Goal: Check status: Check status

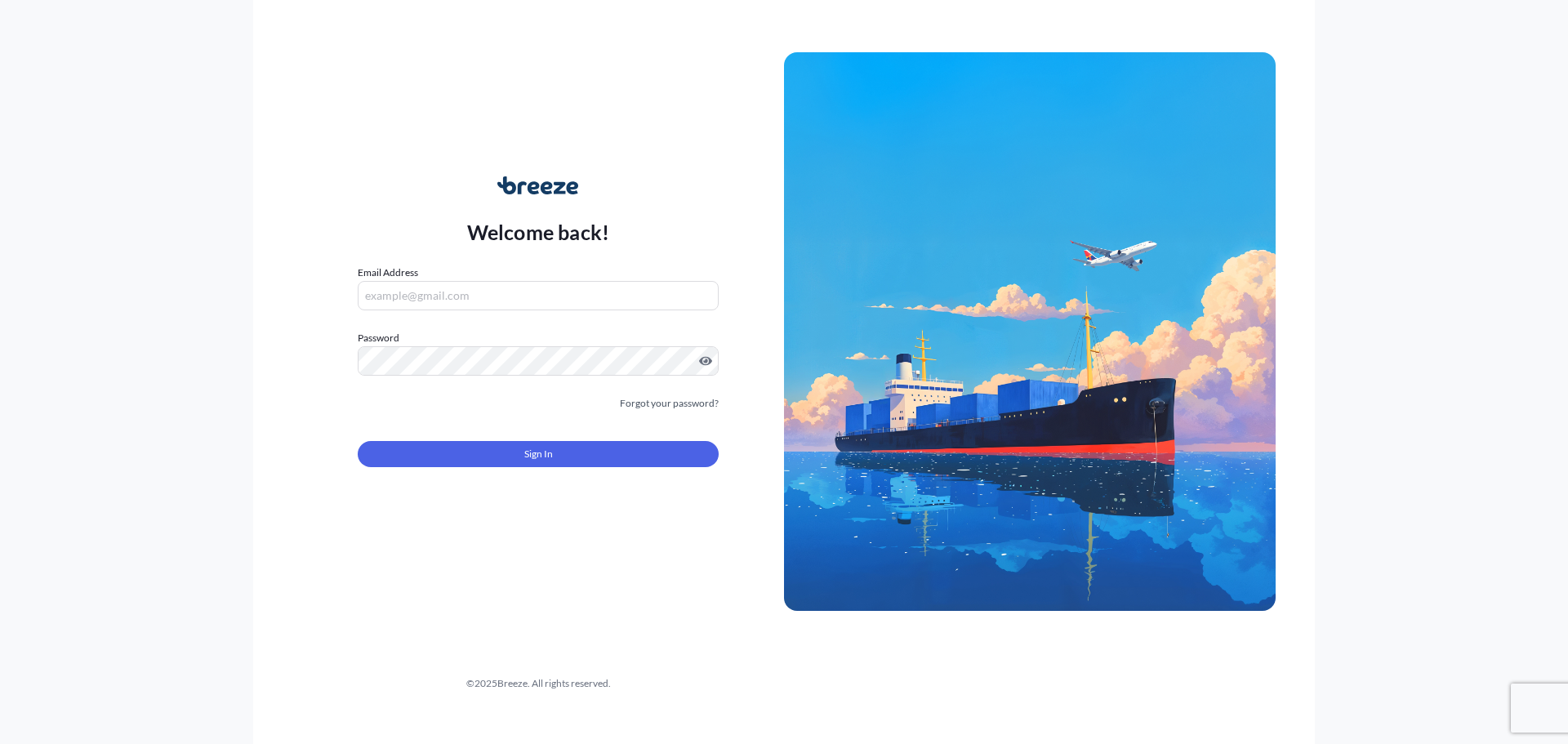
click at [519, 294] on input "Email Address" at bounding box center [538, 296] width 361 height 29
type input "m"
type input "[EMAIL_ADDRESS][DOMAIN_NAME]"
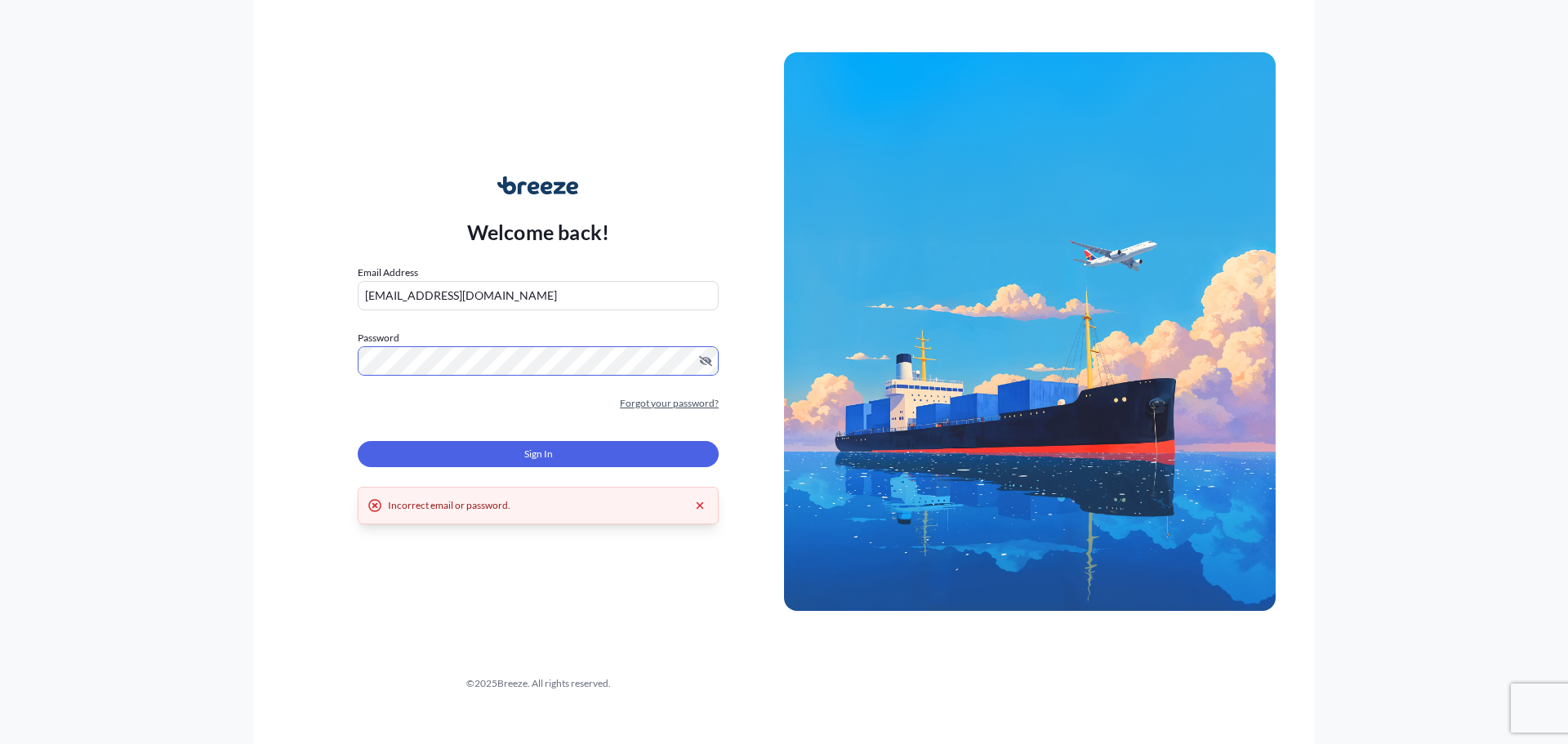
click at [703, 399] on link "Forgot your password?" at bounding box center [669, 403] width 99 height 16
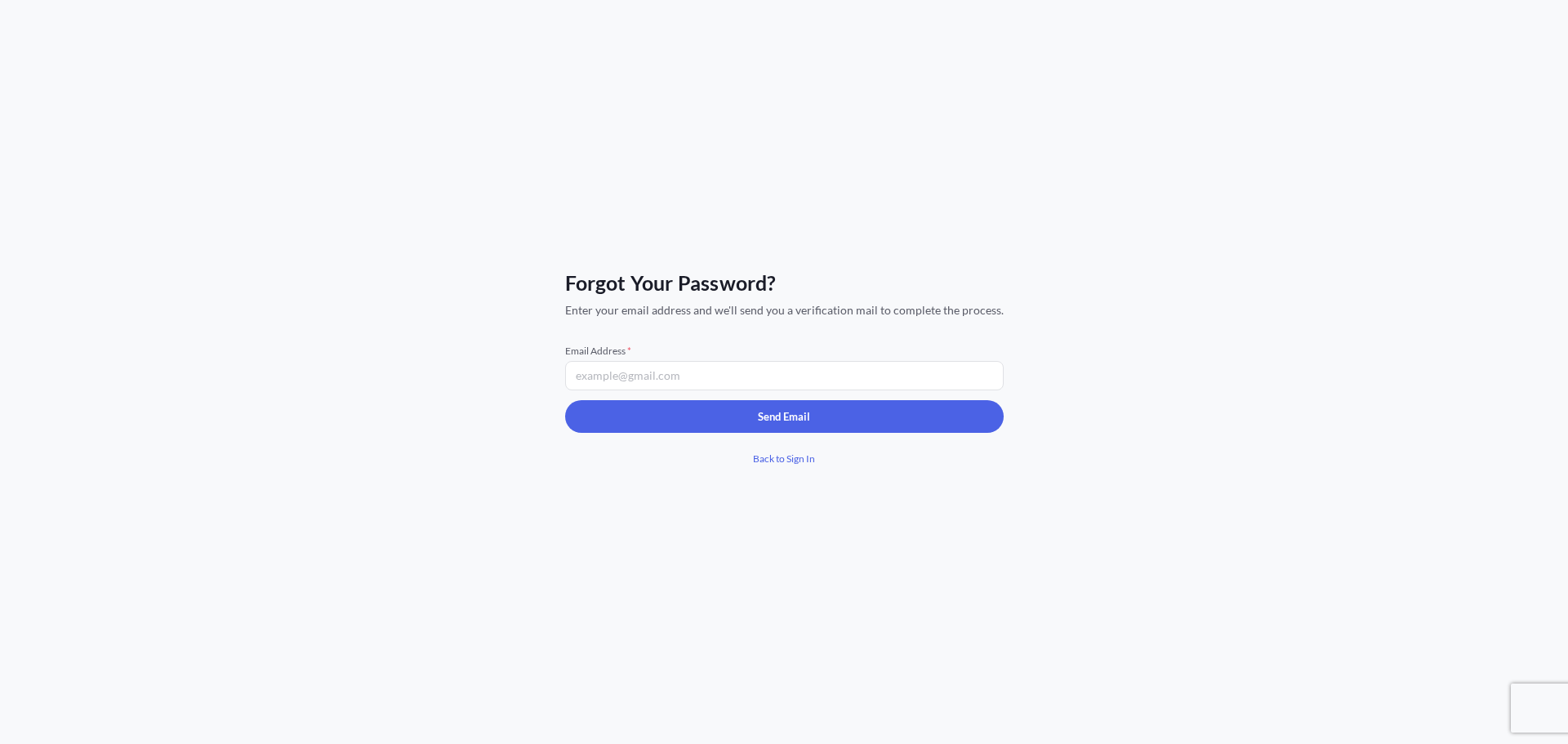
click at [689, 381] on input "Email Address *" at bounding box center [784, 375] width 439 height 29
type input "[EMAIL_ADDRESS][DOMAIN_NAME]"
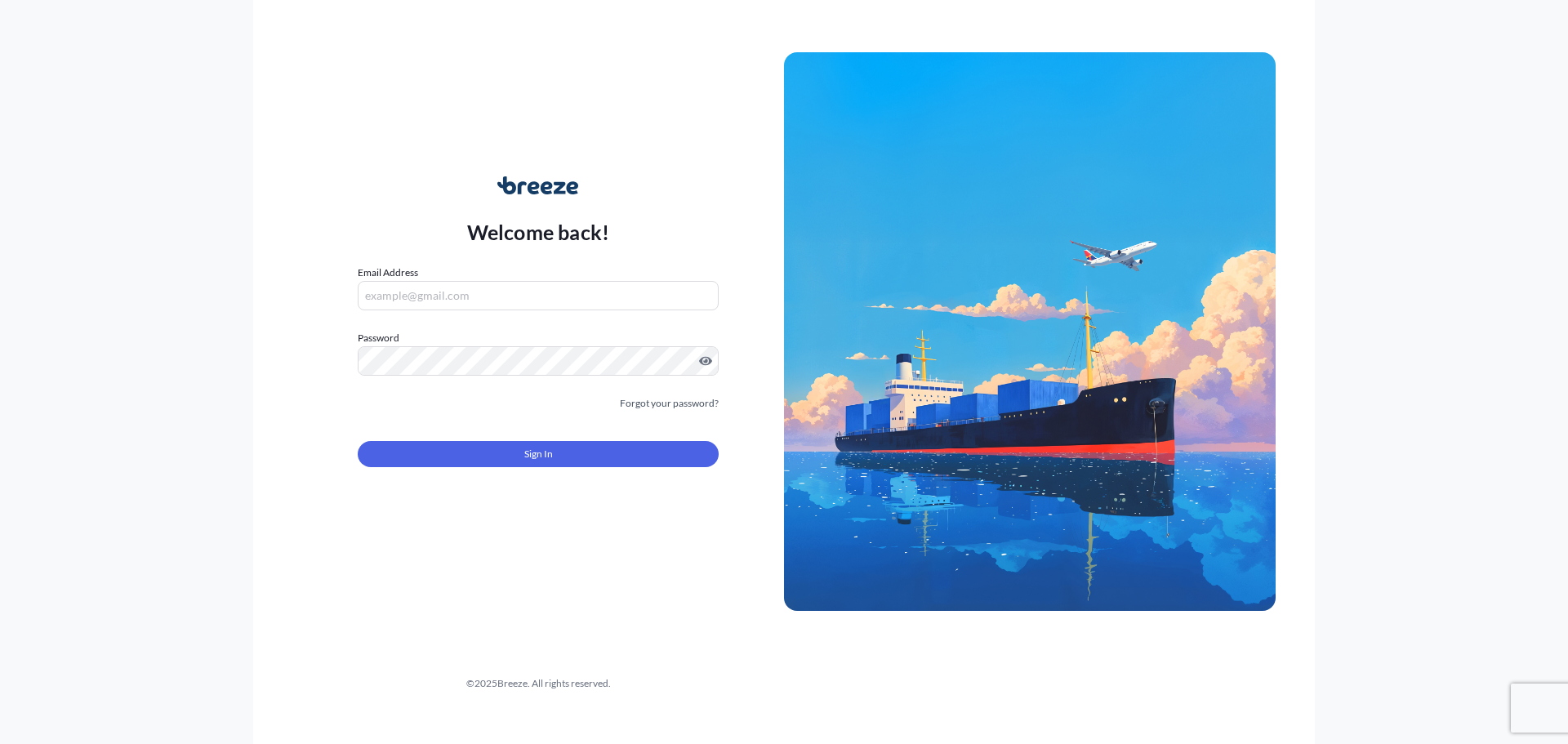
click at [433, 298] on input "Email Address" at bounding box center [538, 296] width 361 height 29
type input "[EMAIL_ADDRESS][DOMAIN_NAME]"
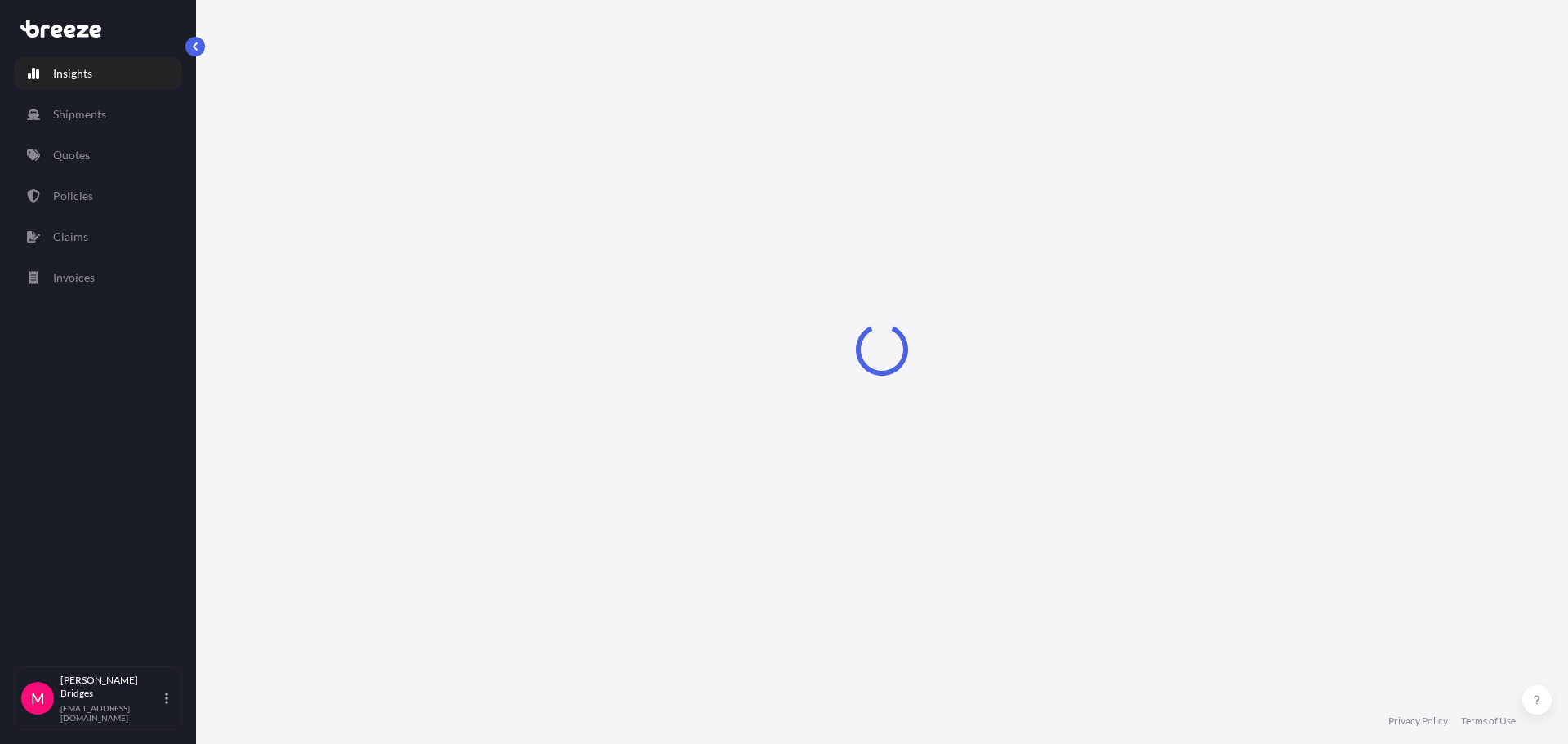
select select "2025"
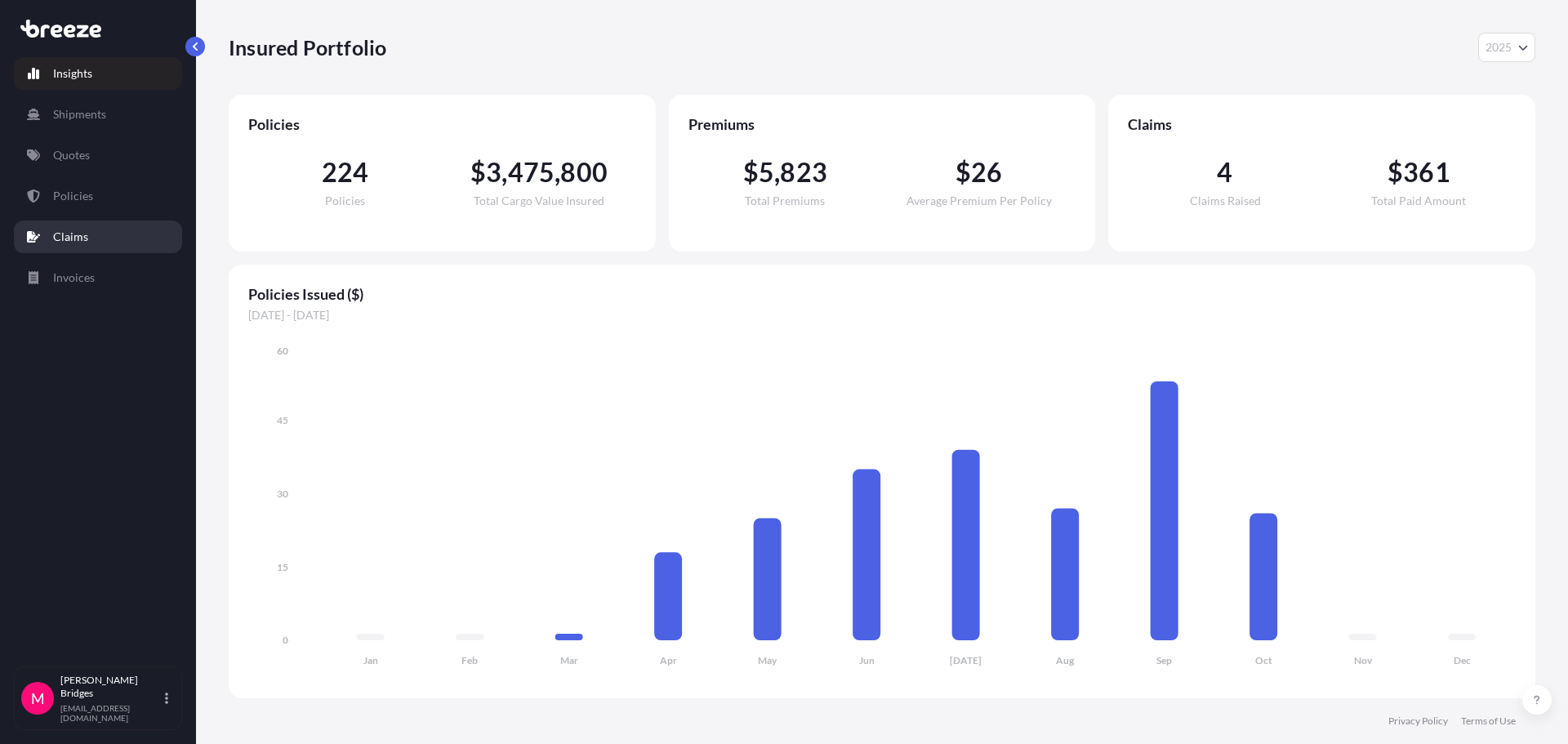
click at [101, 239] on link "Claims" at bounding box center [97, 237] width 168 height 32
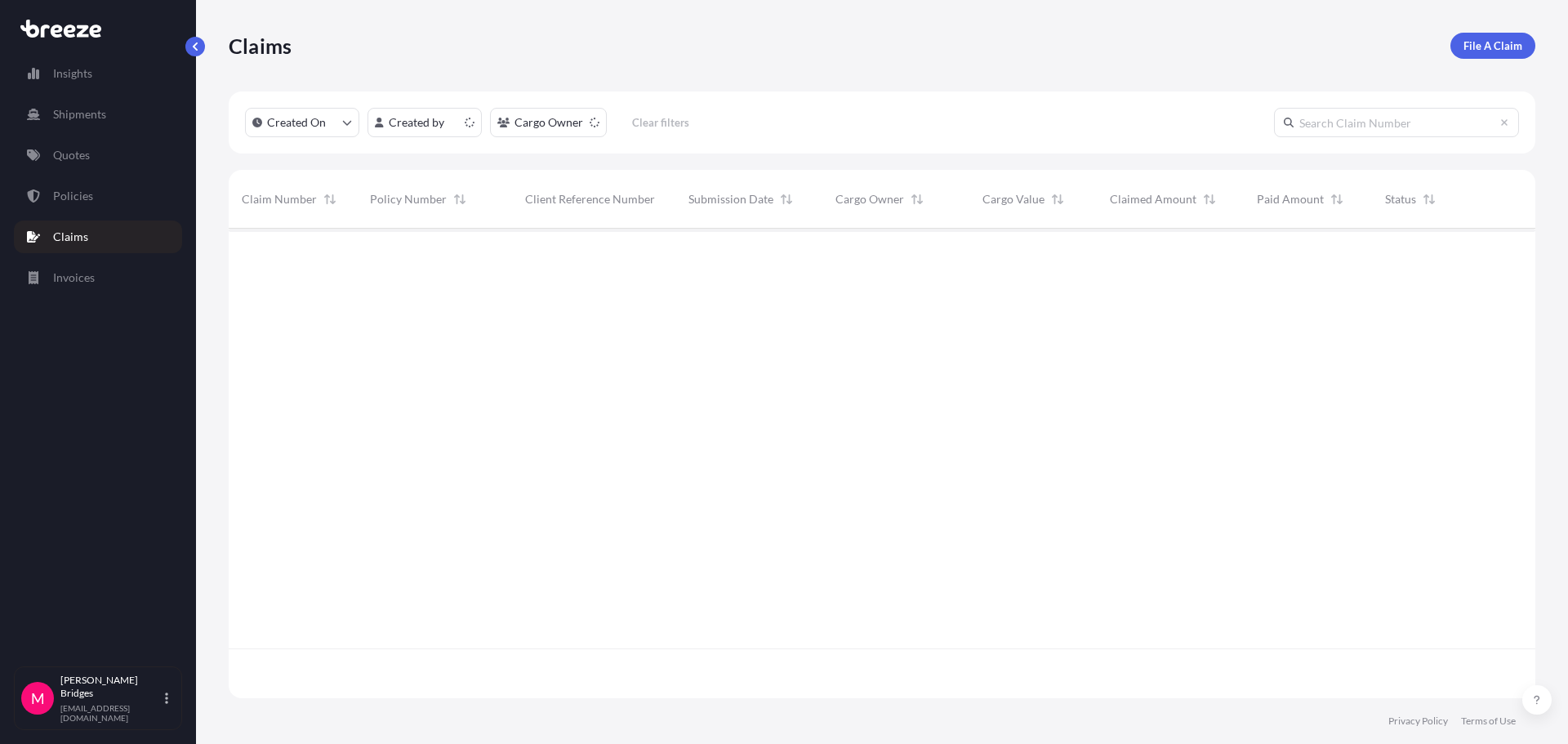
scroll to position [466, 1294]
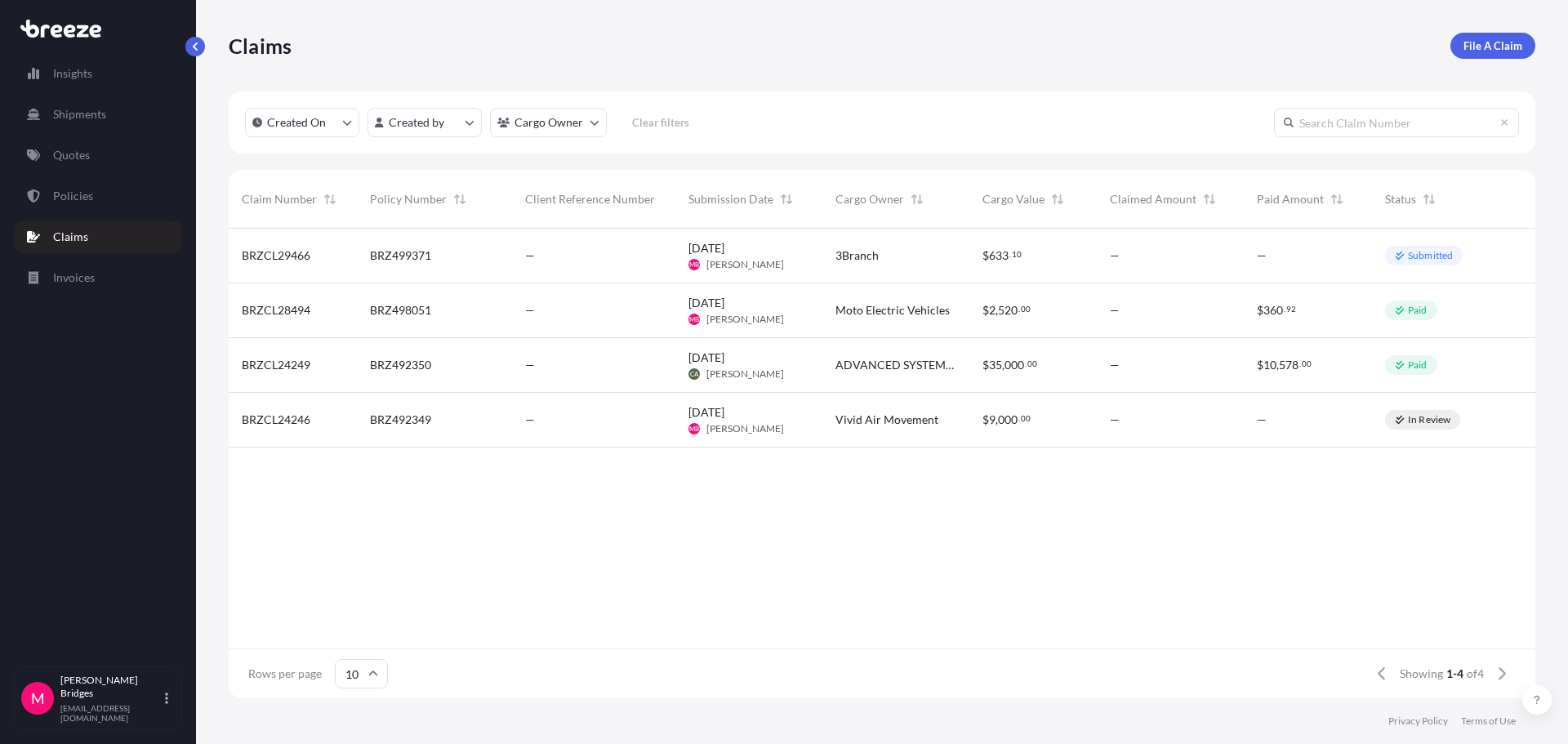
click at [312, 257] on div "BRZCL29466" at bounding box center [292, 255] width 102 height 16
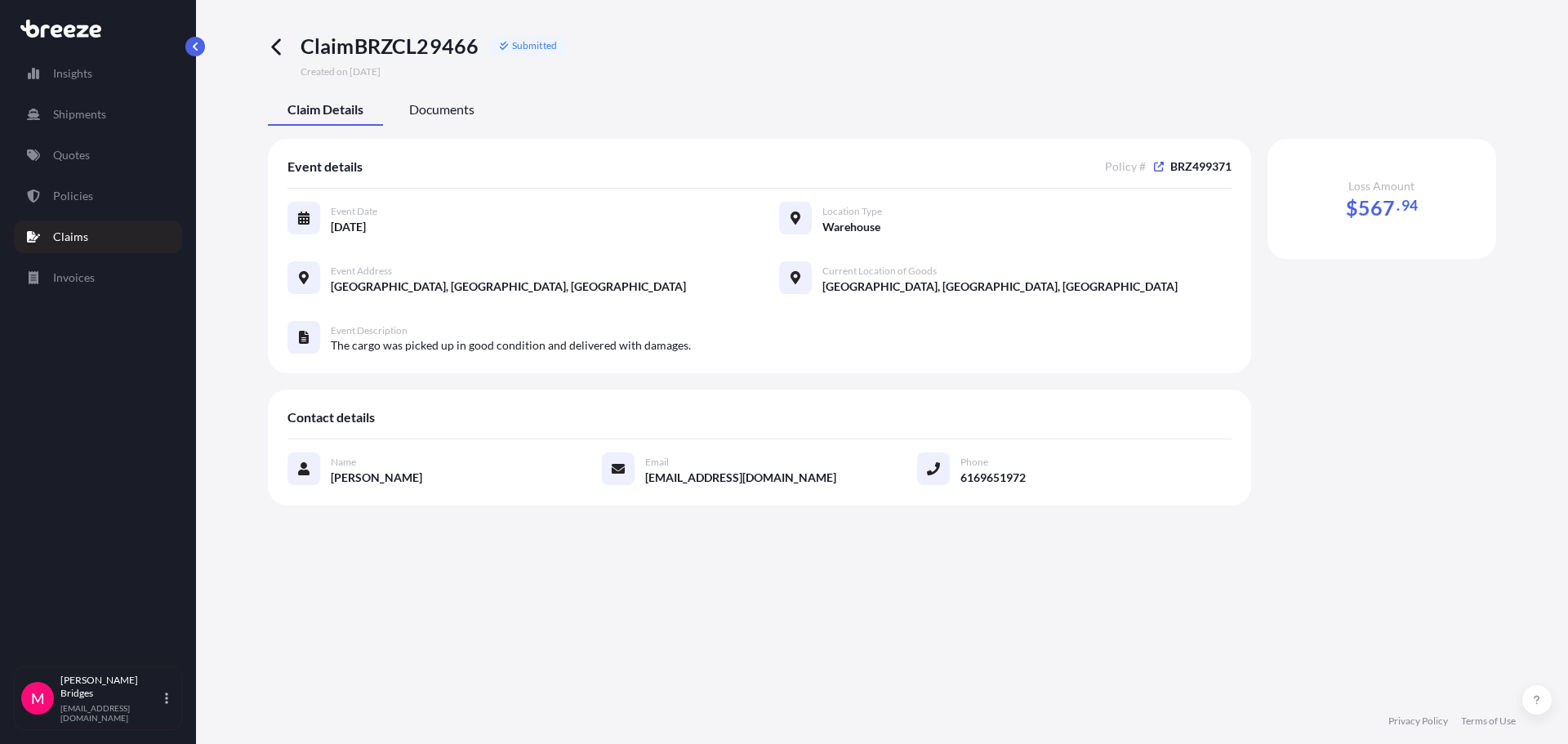
click at [463, 113] on span "Documents" at bounding box center [441, 109] width 65 height 16
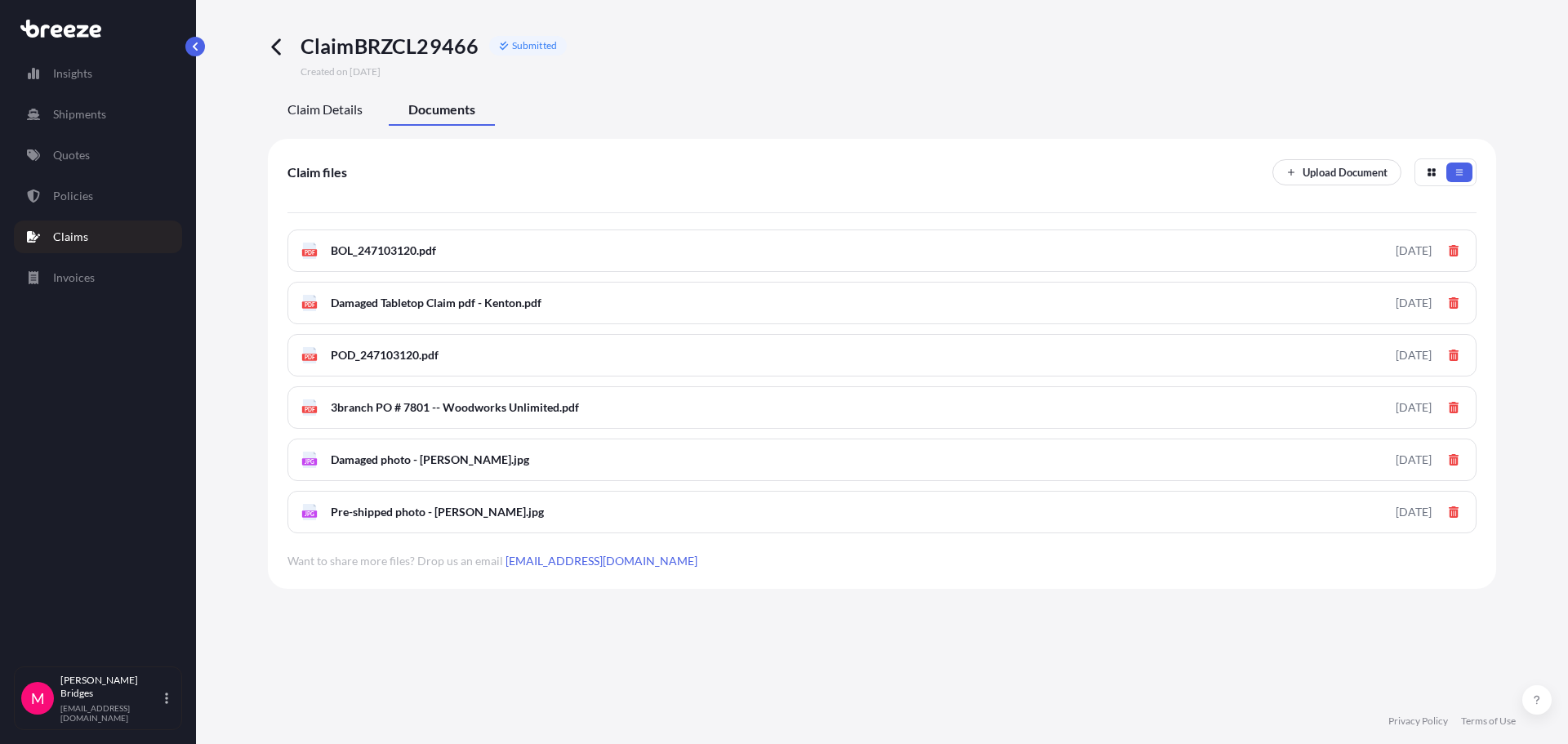
click at [335, 111] on span "Claim Details" at bounding box center [325, 109] width 75 height 16
